Goal: Information Seeking & Learning: Learn about a topic

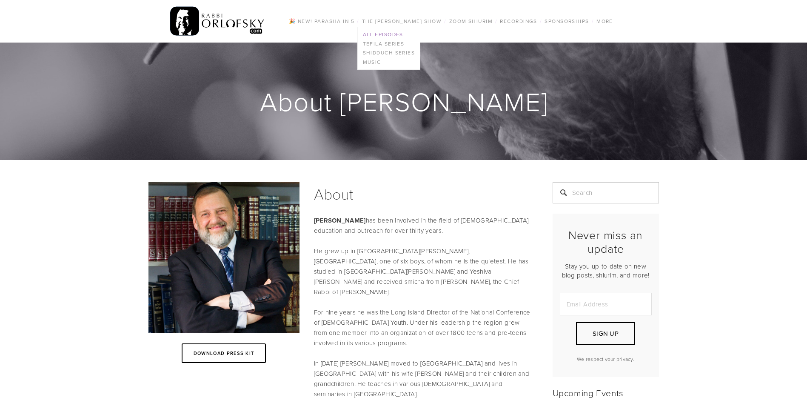
click at [385, 32] on link "All Episodes" at bounding box center [389, 34] width 63 height 9
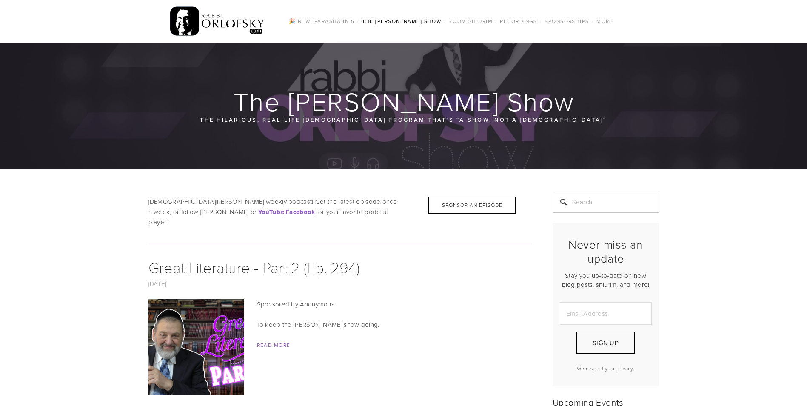
click at [0, 0] on link "Tefila series" at bounding box center [0, 0] width 0 height 0
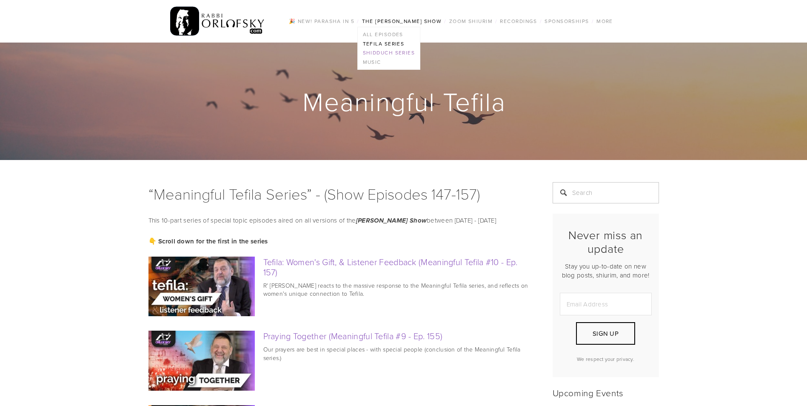
click at [387, 51] on link "Shidduch Series" at bounding box center [389, 52] width 63 height 9
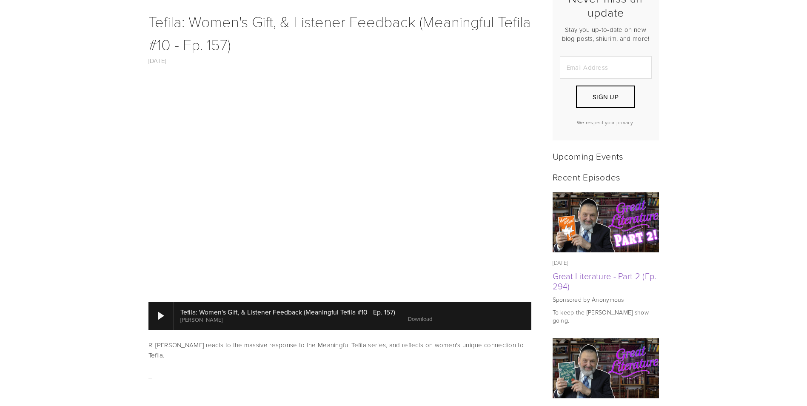
scroll to position [255, 0]
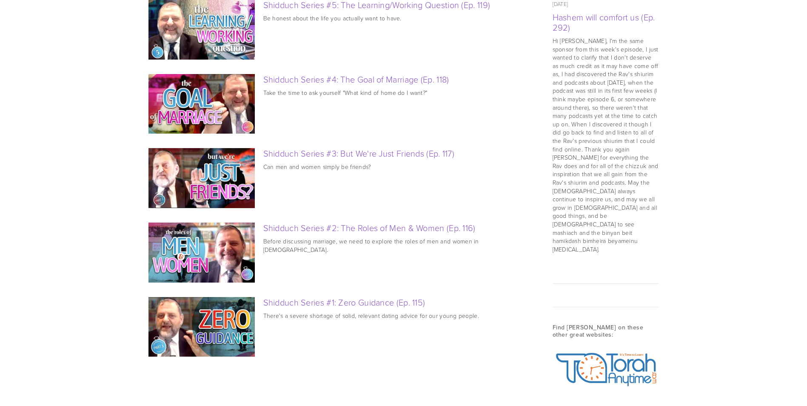
scroll to position [893, 0]
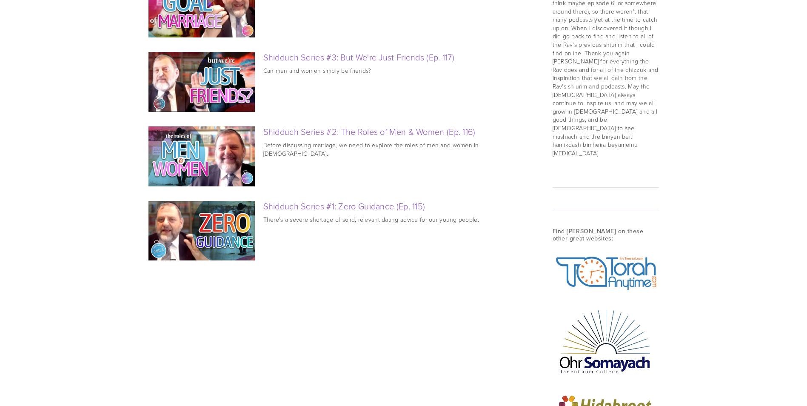
click at [215, 234] on img at bounding box center [201, 231] width 107 height 60
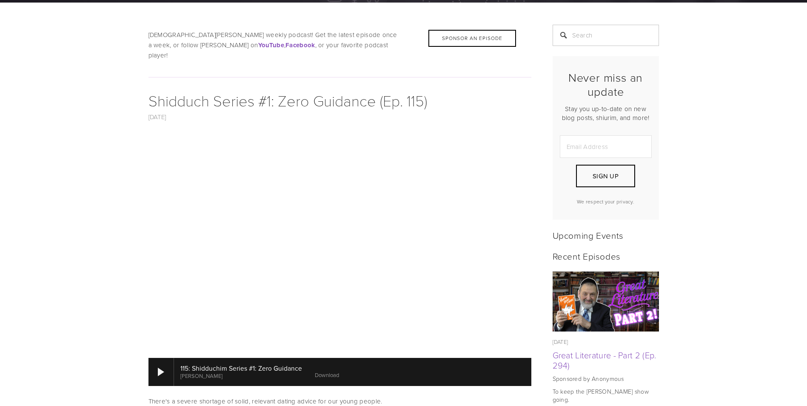
scroll to position [170, 0]
